Goal: Task Accomplishment & Management: Manage account settings

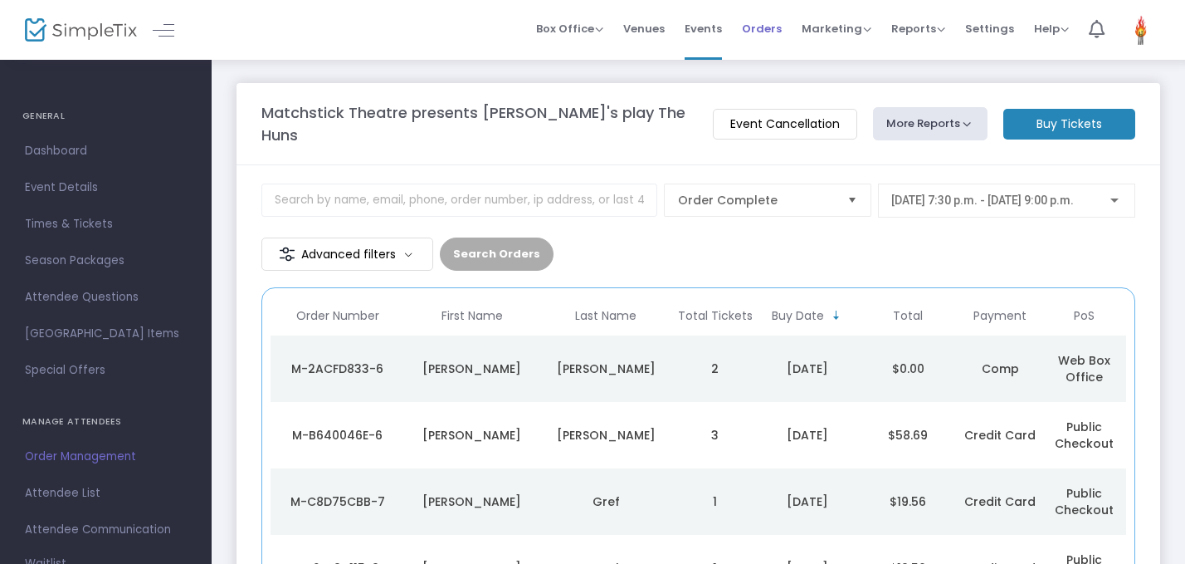
click at [779, 29] on span "Orders" at bounding box center [762, 28] width 40 height 42
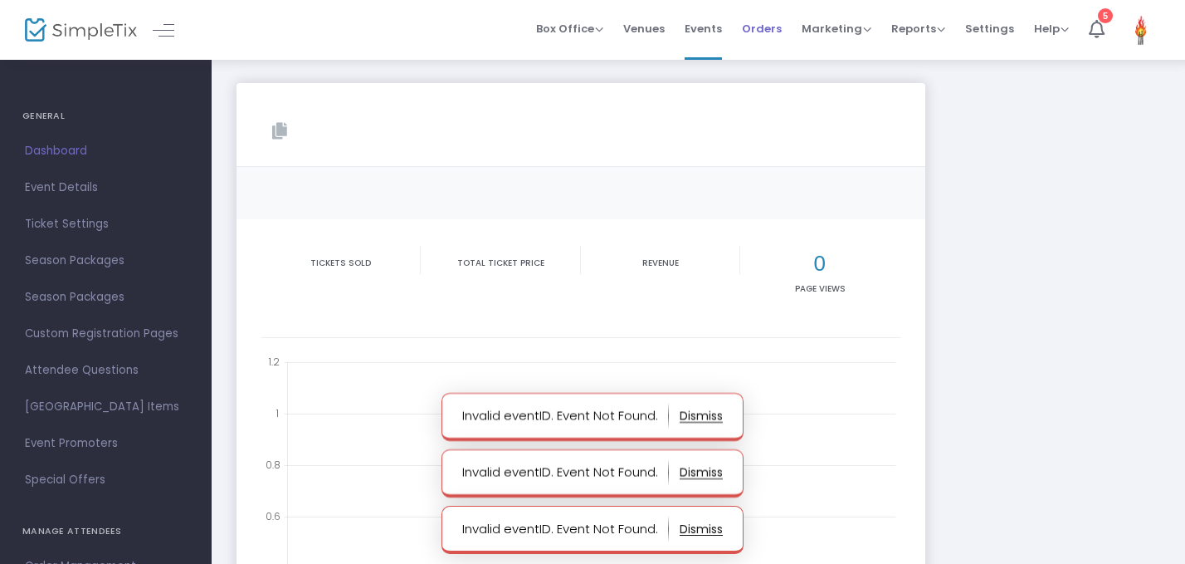
click at [769, 37] on span "Orders" at bounding box center [762, 28] width 40 height 42
